Goal: Navigation & Orientation: Find specific page/section

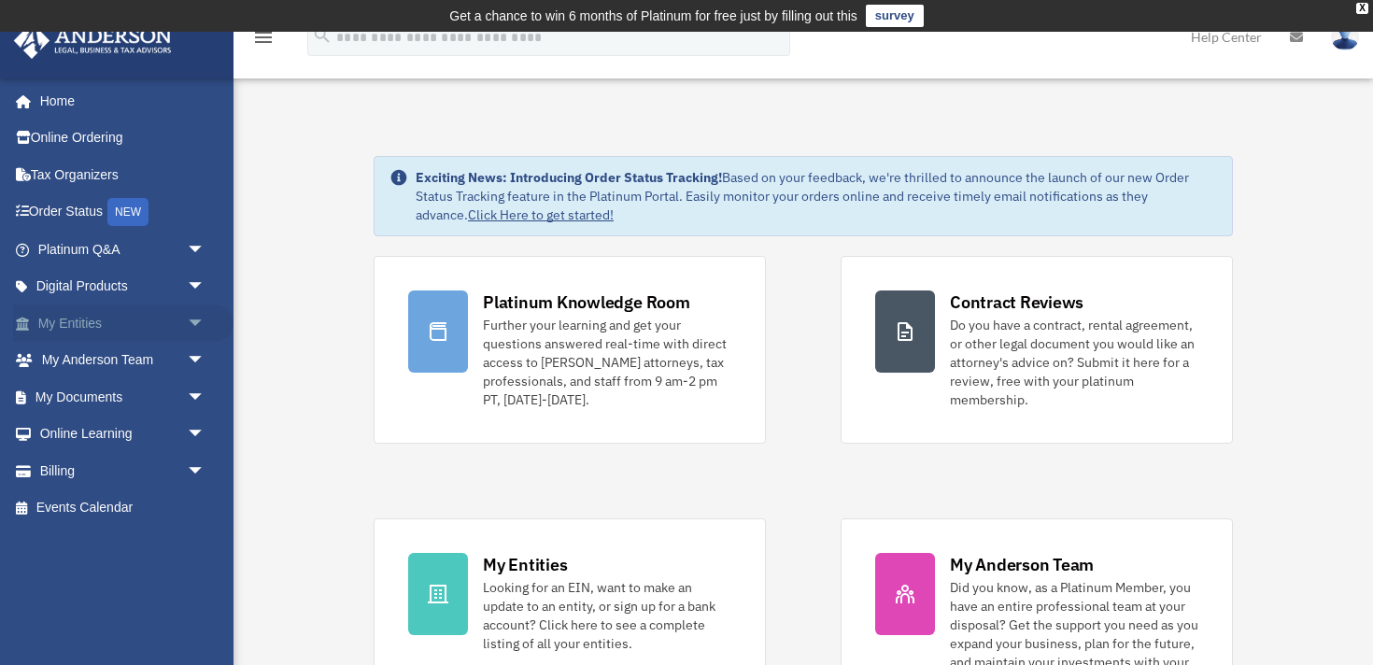
click at [81, 333] on link "My Entities arrow_drop_down" at bounding box center [123, 323] width 220 height 37
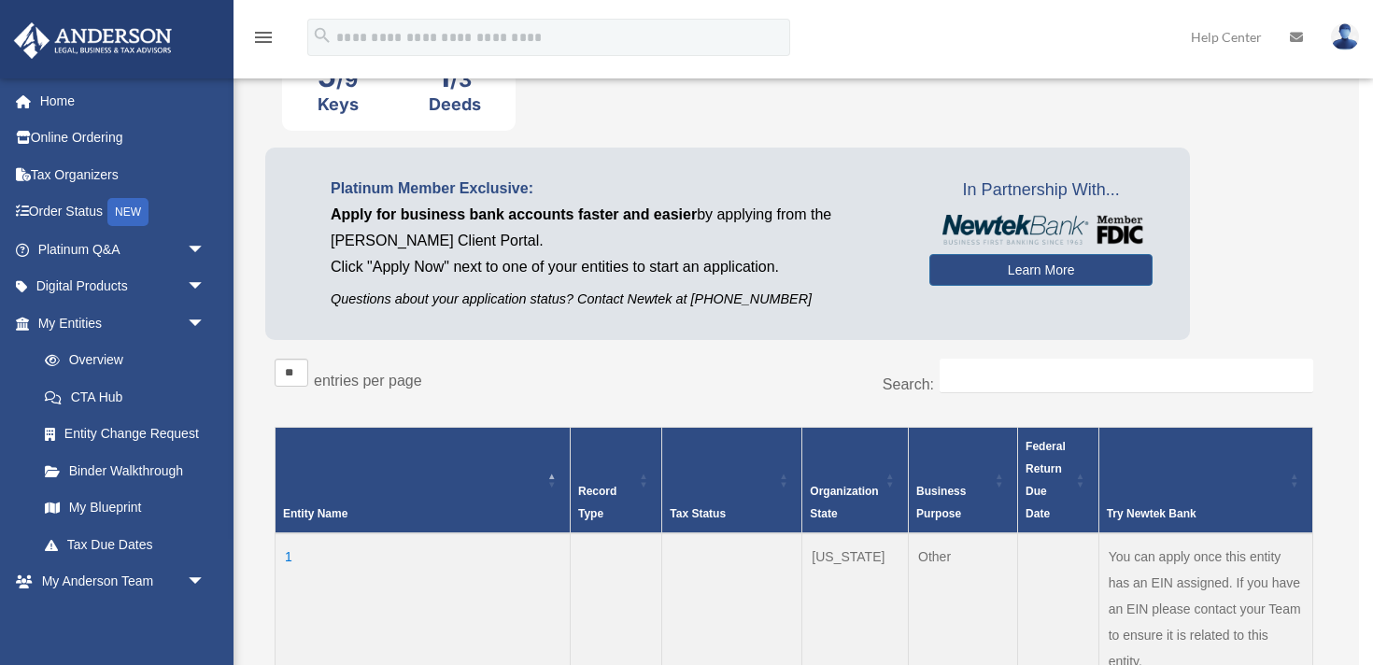
scroll to position [207, 0]
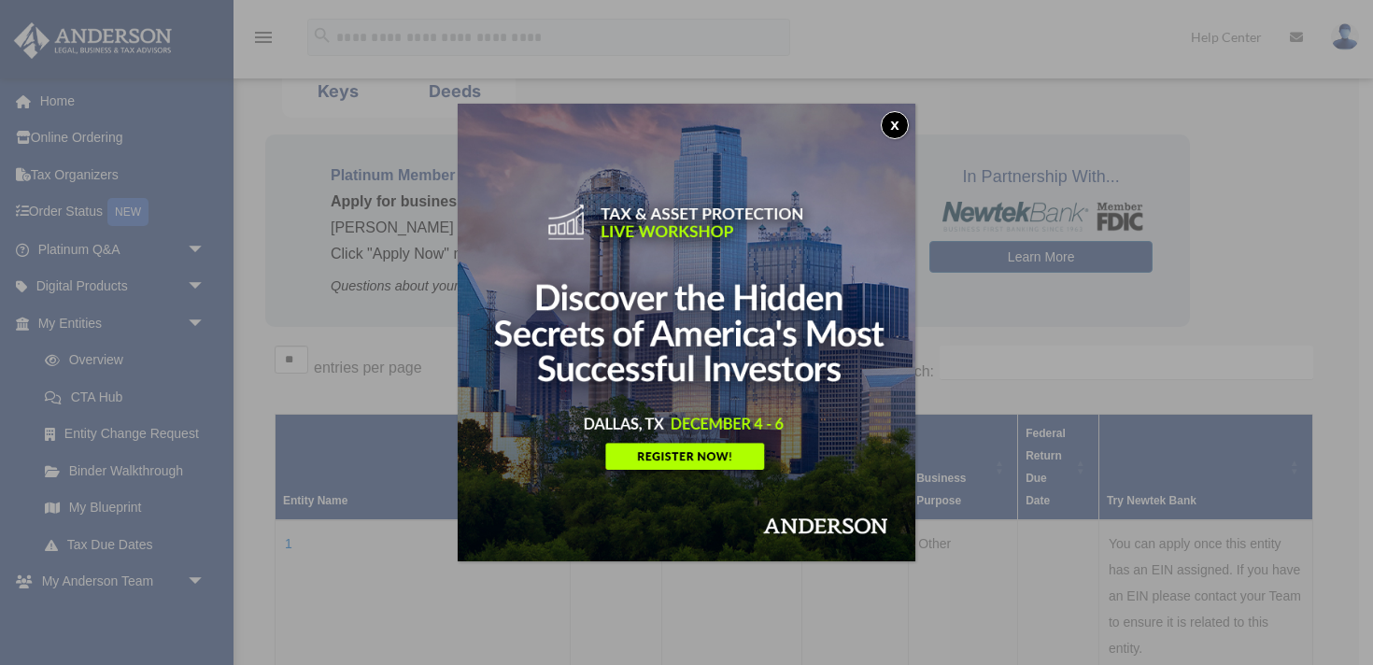
click at [891, 132] on button "x" at bounding box center [895, 125] width 28 height 28
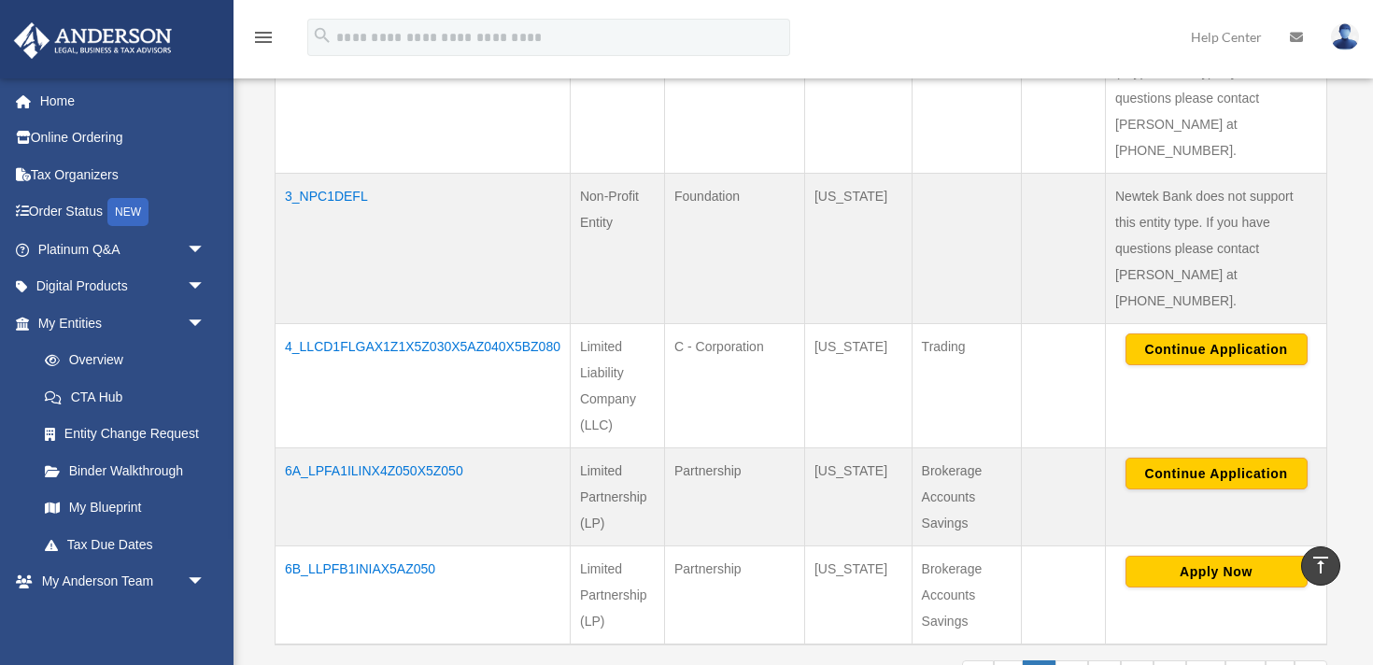
scroll to position [0, 0]
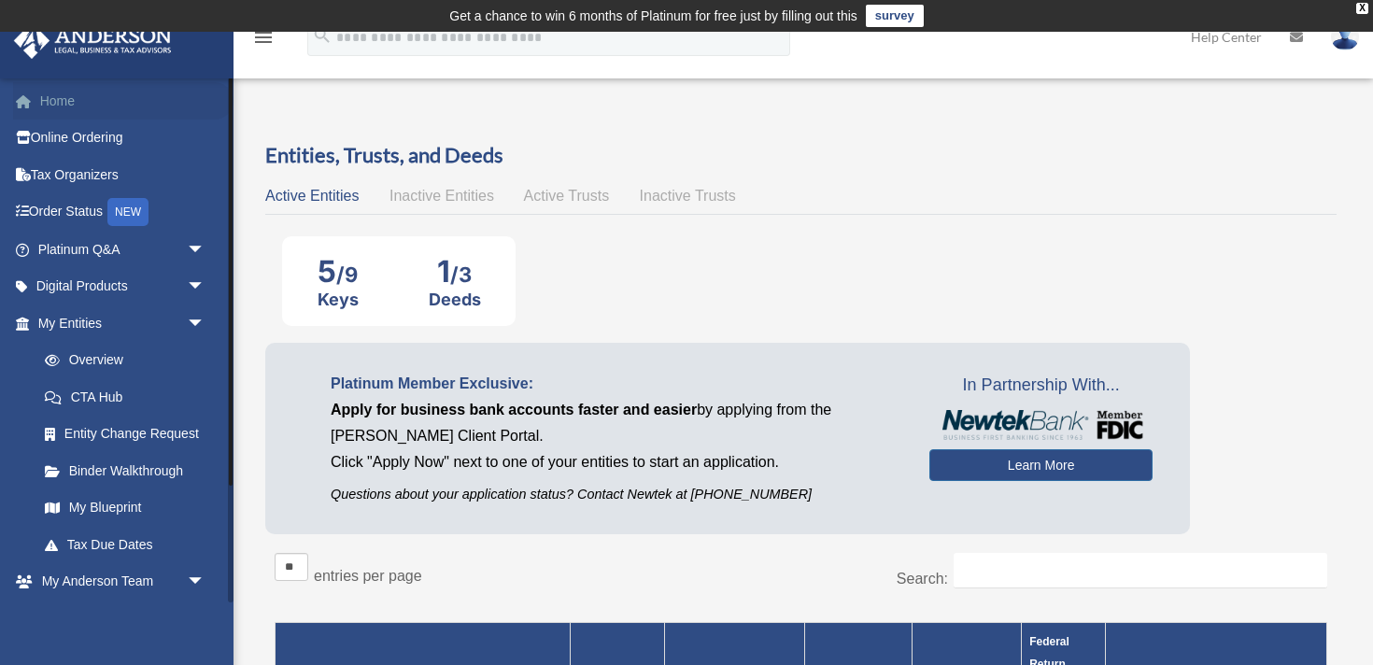
click at [79, 111] on link "Home" at bounding box center [123, 100] width 220 height 37
